Goal: Transaction & Acquisition: Purchase product/service

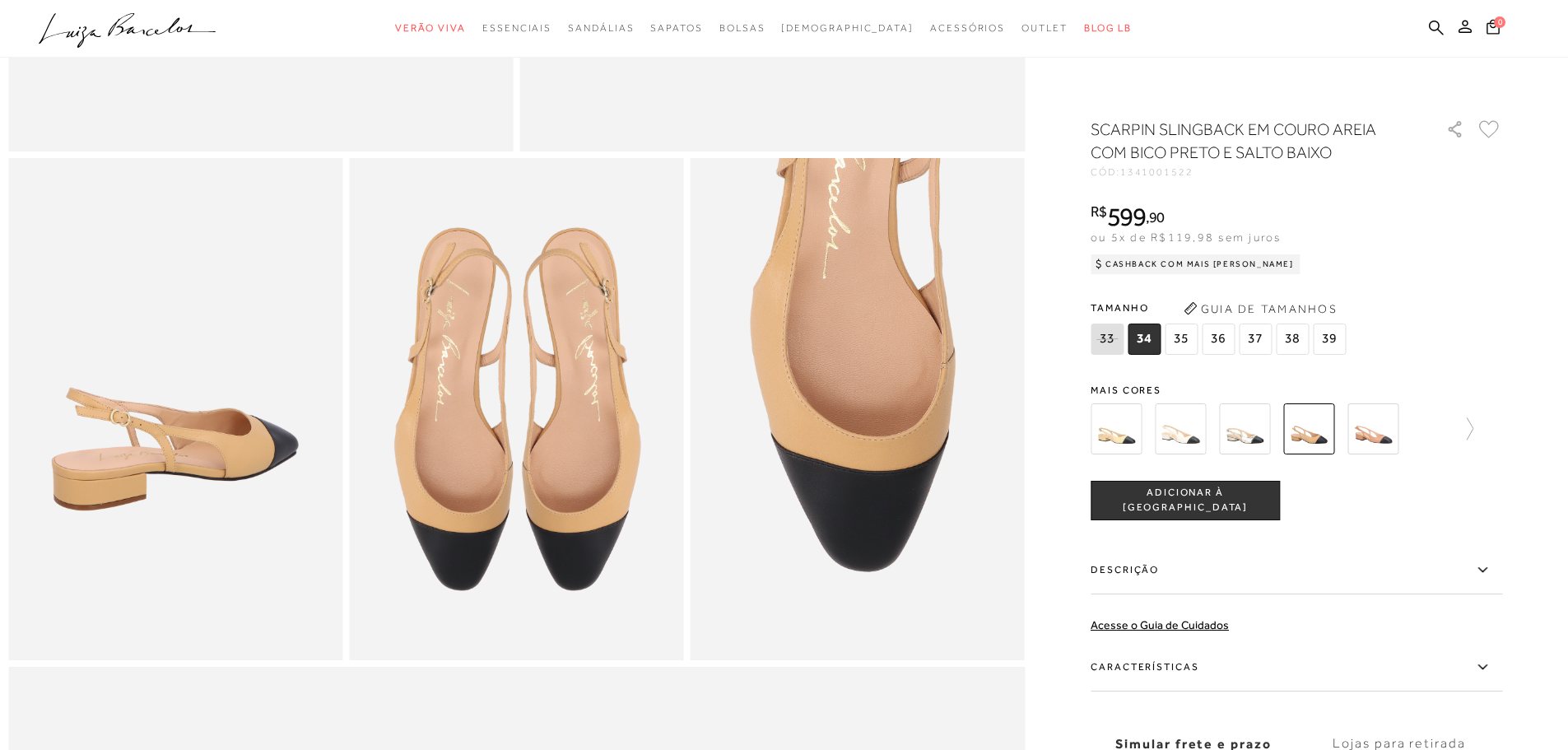
scroll to position [988, 0]
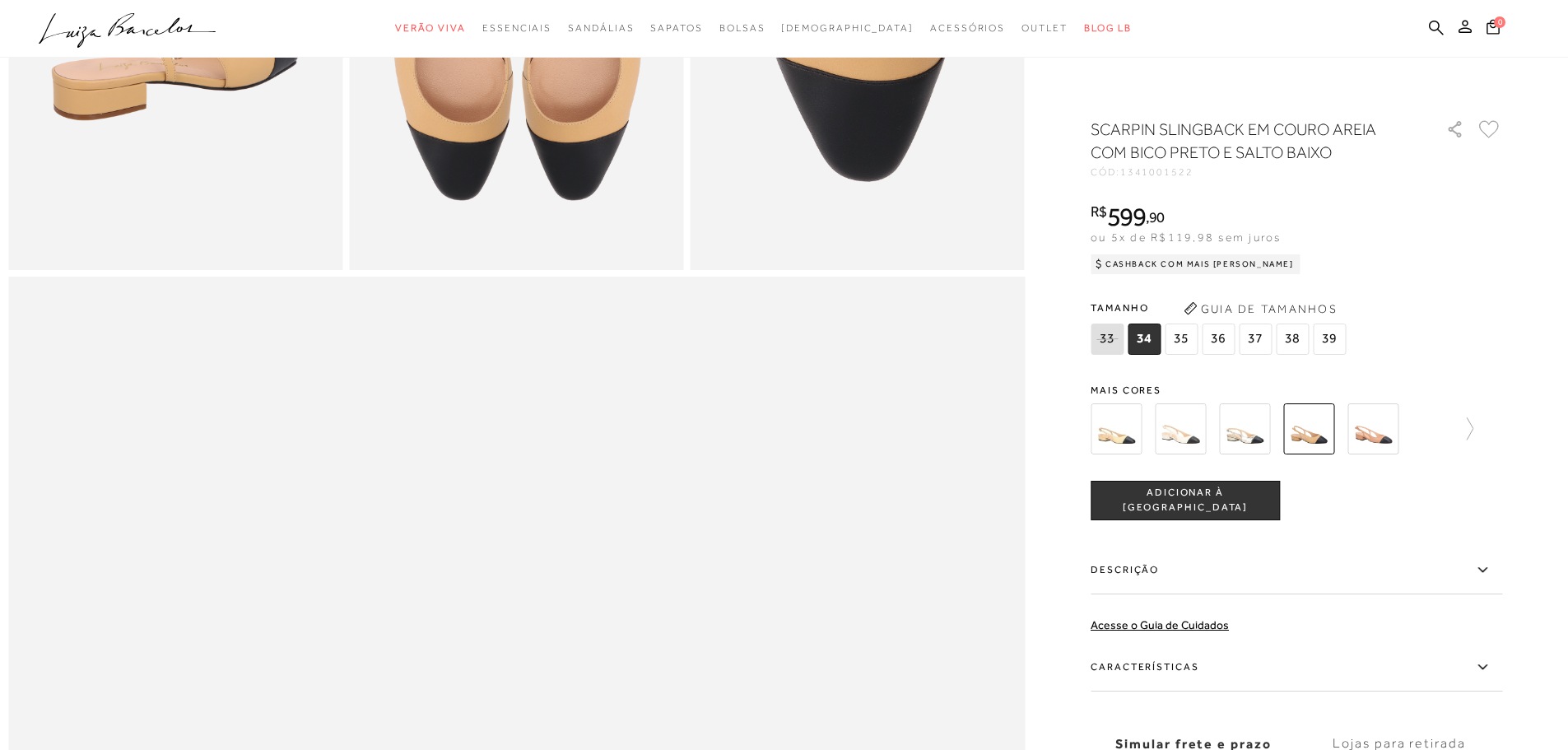
scroll to position [1153, 0]
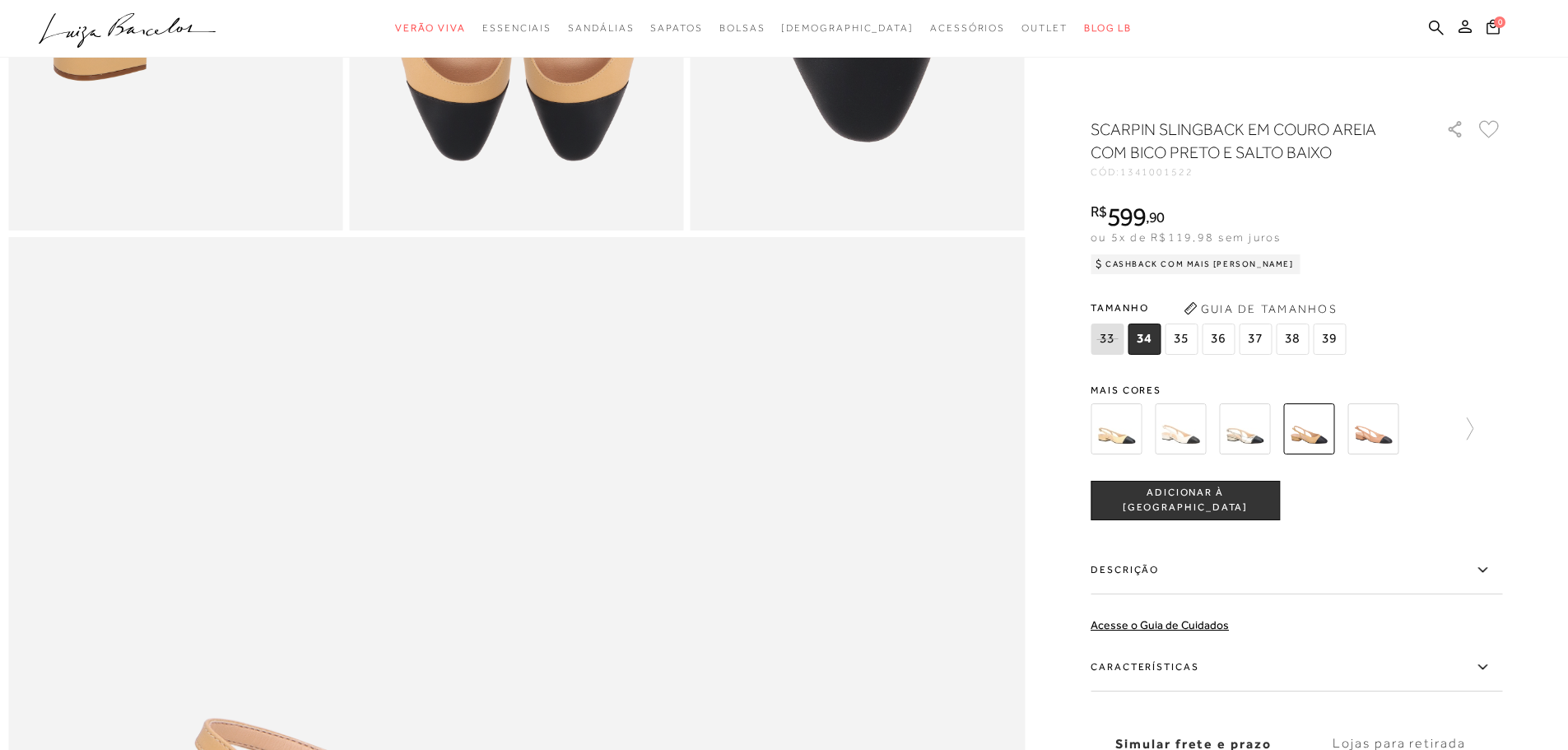
click at [1132, 663] on label "Características" at bounding box center [1296, 668] width 411 height 48
click at [0, 0] on input "Características" at bounding box center [0, 0] width 0 height 0
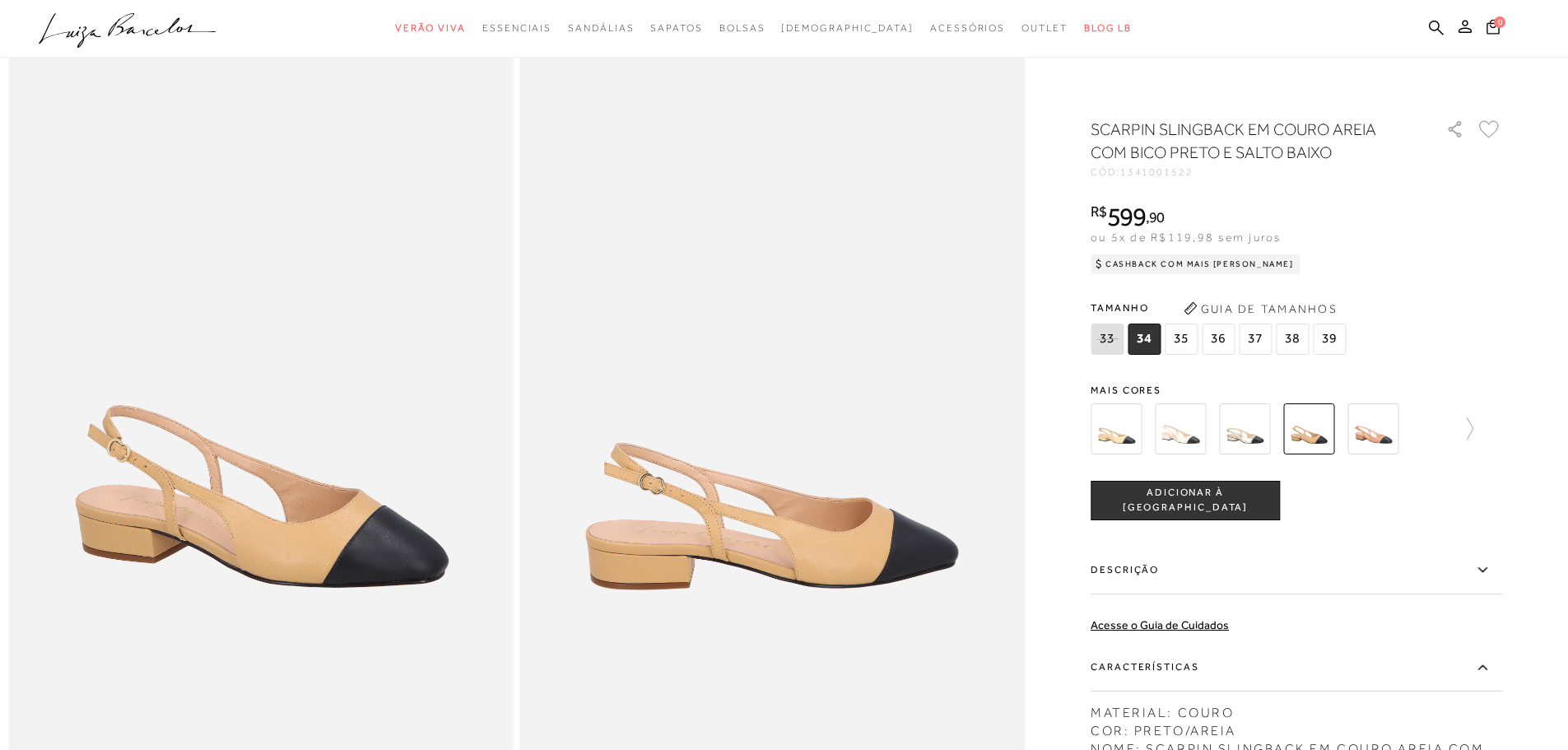
scroll to position [0, 0]
